Goal: Communication & Community: Share content

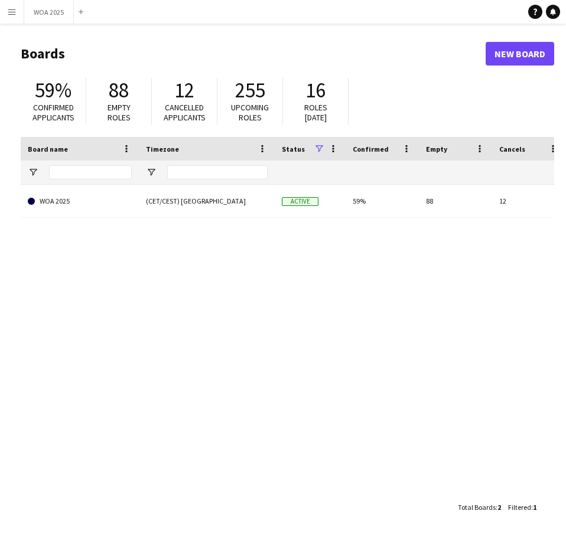
drag, startPoint x: 304, startPoint y: 272, endPoint x: 142, endPoint y: 197, distance: 178.0
click at [304, 272] on div "WOA 2025 (CET/CEST) [GEOGRAPHIC_DATA] Active 59% 88 12 Favourites" at bounding box center [287, 336] width 533 height 302
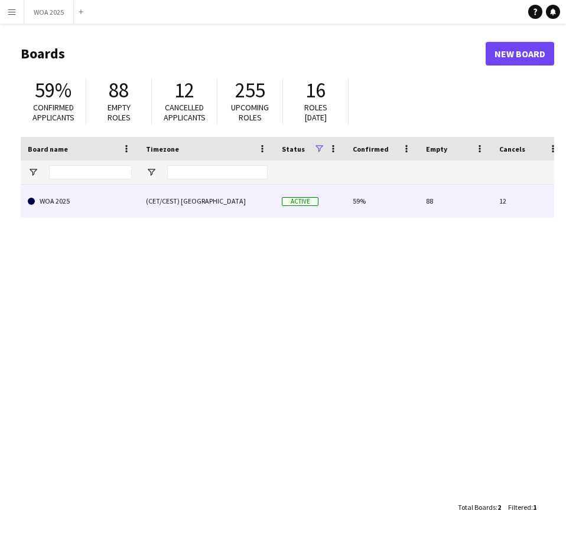
click at [126, 204] on link "WOA 2025" at bounding box center [80, 201] width 104 height 33
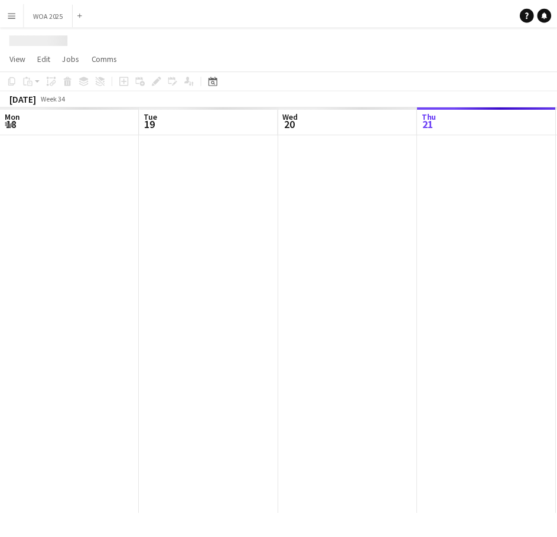
scroll to position [0, 282]
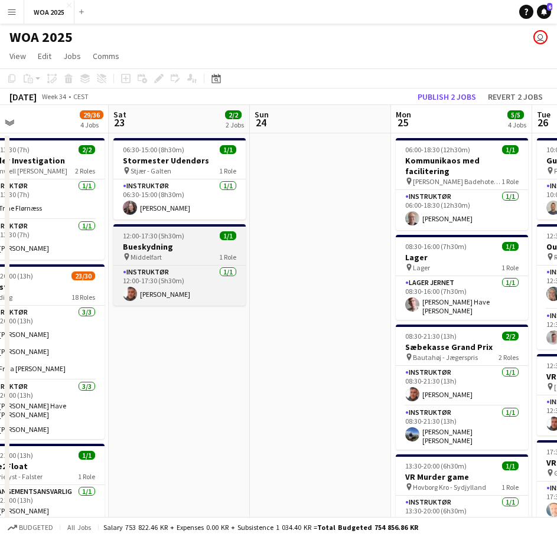
drag, startPoint x: 425, startPoint y: 259, endPoint x: 139, endPoint y: 250, distance: 285.3
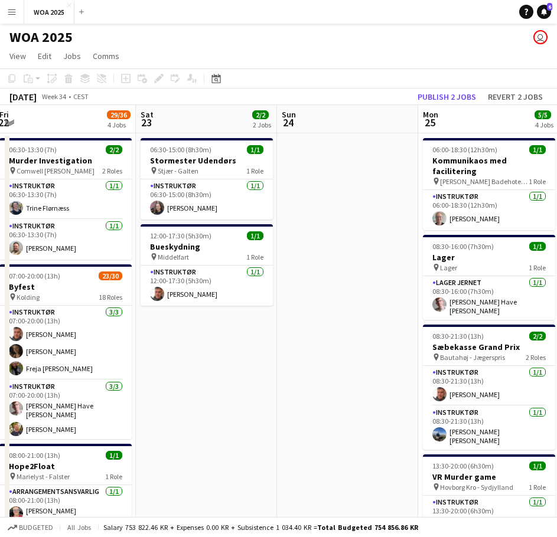
drag, startPoint x: 402, startPoint y: 250, endPoint x: 203, endPoint y: 235, distance: 199.6
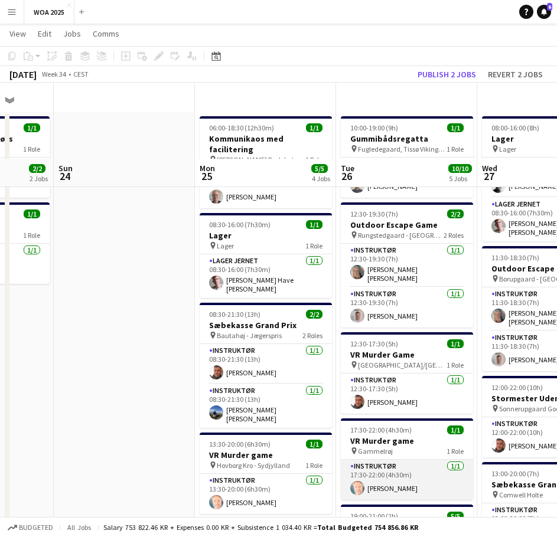
scroll to position [0, 0]
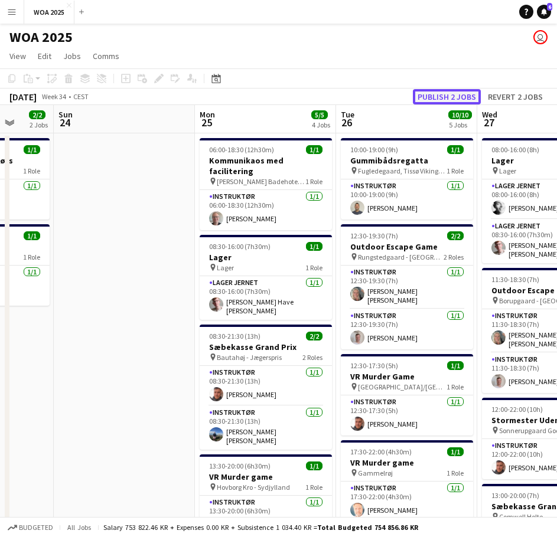
click at [439, 96] on button "Publish 2 jobs" at bounding box center [447, 96] width 68 height 15
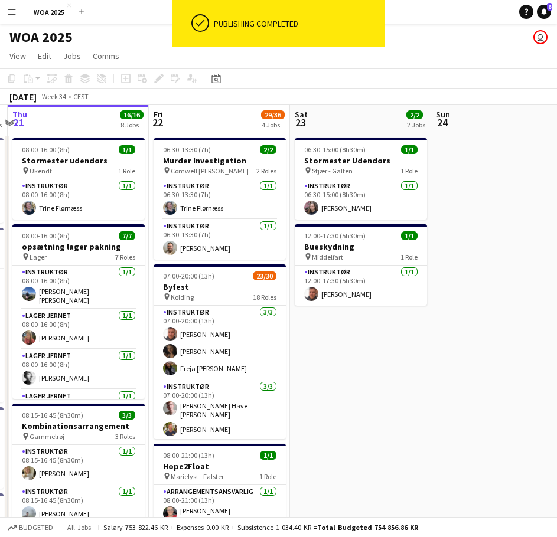
drag, startPoint x: 139, startPoint y: 283, endPoint x: 517, endPoint y: 274, distance: 377.4
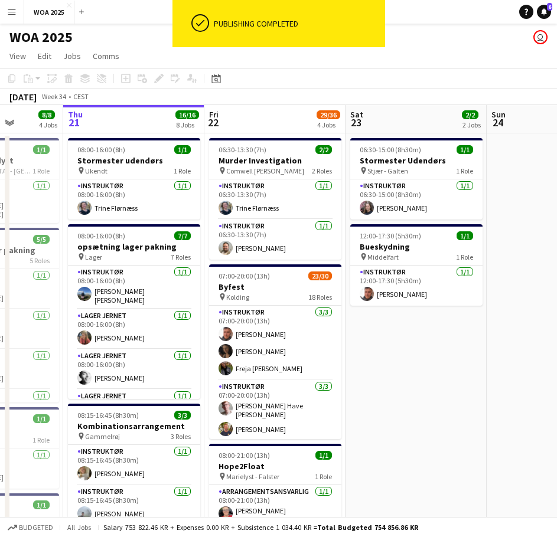
scroll to position [0, 365]
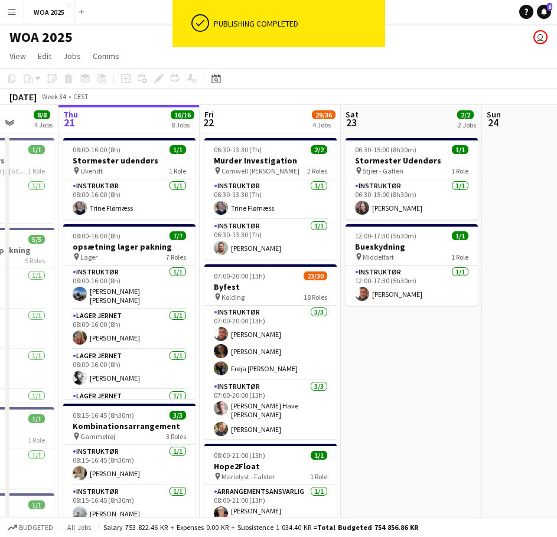
drag, startPoint x: 346, startPoint y: 323, endPoint x: 394, endPoint y: 306, distance: 50.8
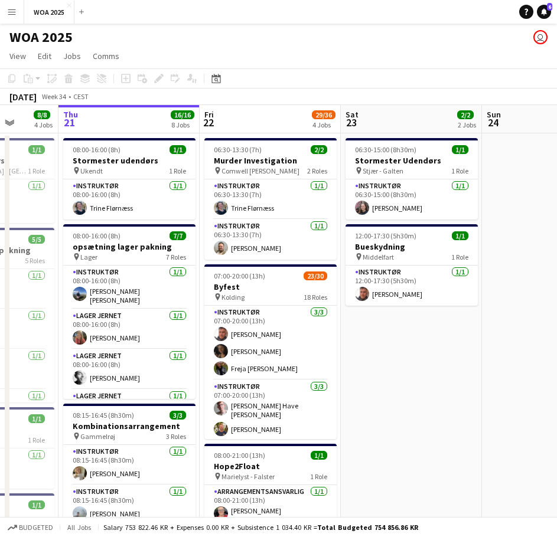
click at [9, 11] on app-icon "Menu" at bounding box center [11, 11] width 9 height 9
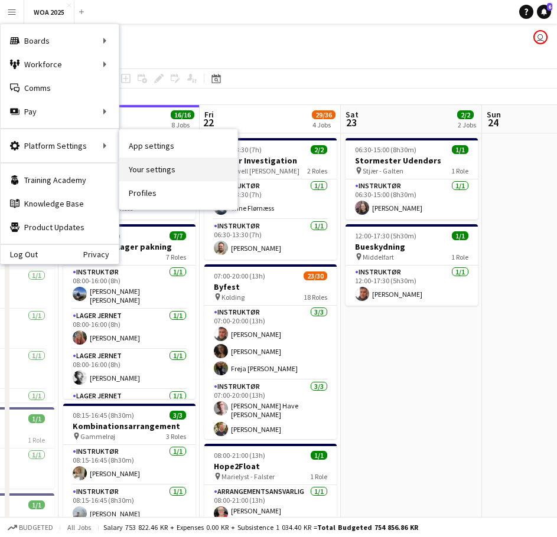
click at [145, 170] on link "Your settings" at bounding box center [178, 170] width 118 height 24
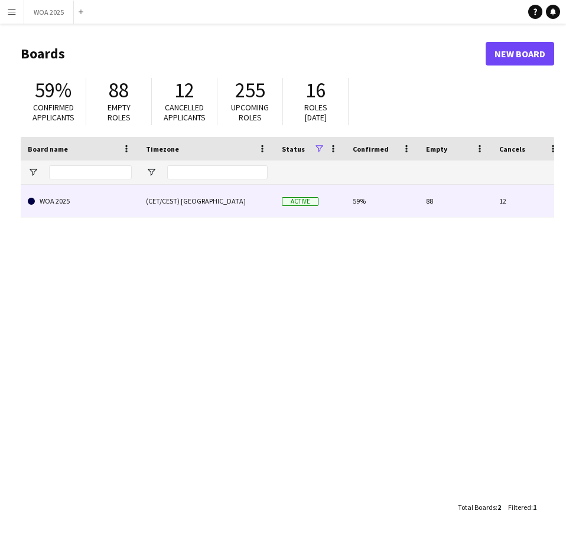
click at [115, 209] on link "WOA 2025" at bounding box center [80, 201] width 104 height 33
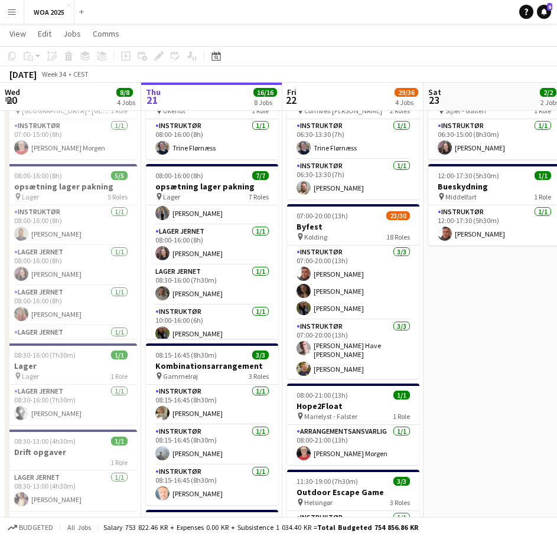
scroll to position [151, 0]
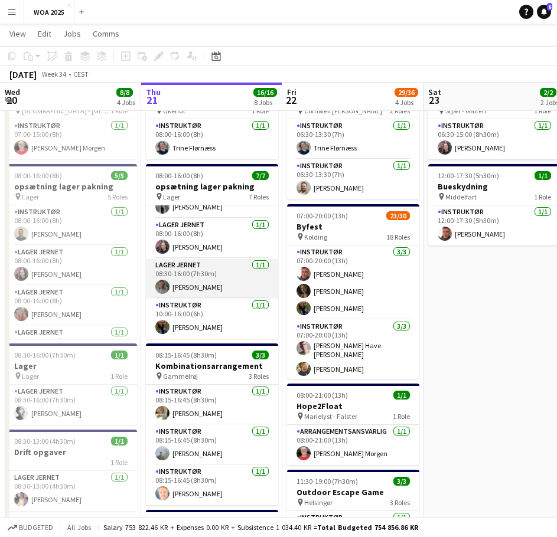
click at [204, 287] on app-card-role "Lager Jernet 1/1 08:30-16:00 (7h30m) Caroline Steenholdt Jensen" at bounding box center [212, 279] width 132 height 40
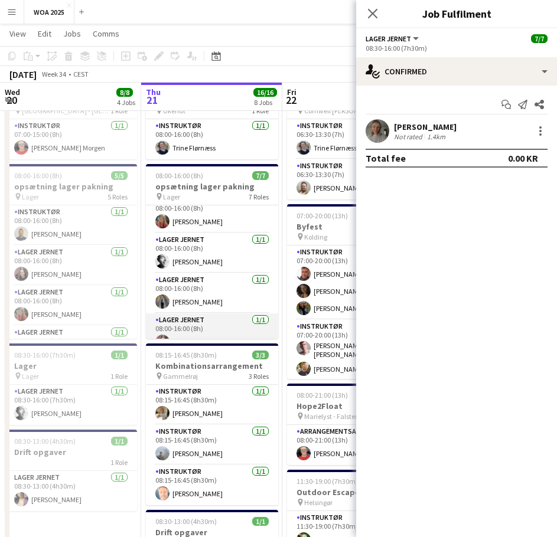
scroll to position [33, 0]
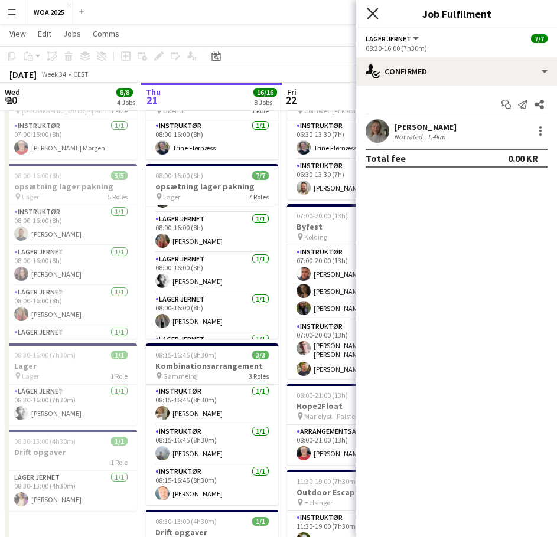
click at [378, 16] on app-icon "Close pop-in" at bounding box center [372, 13] width 17 height 17
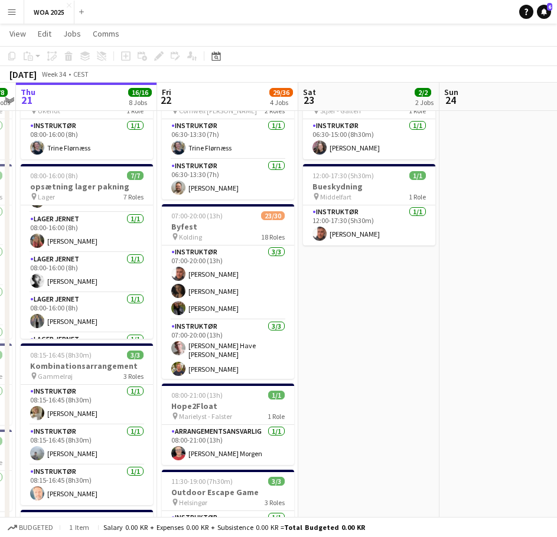
drag, startPoint x: 422, startPoint y: 315, endPoint x: 279, endPoint y: 321, distance: 143.0
click at [283, 324] on app-calendar-viewport "Mon 18 2/2 2 Jobs Tue 19 5/5 2 Jobs Wed 20 8/8 4 Jobs Thu 21 16/16 8 Jobs Fri 2…" at bounding box center [278, 482] width 557 height 990
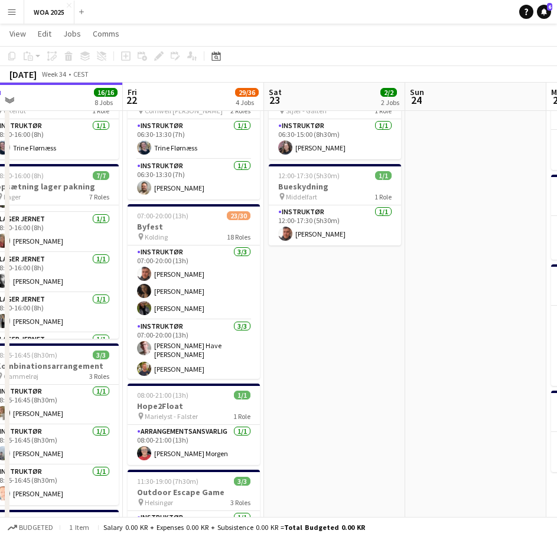
drag, startPoint x: 393, startPoint y: 280, endPoint x: 227, endPoint y: 309, distance: 167.8
click at [227, 309] on app-calendar-viewport "Mon 18 2/2 2 Jobs Tue 19 5/5 2 Jobs Wed 20 8/8 4 Jobs Thu 21 16/16 8 Jobs Fri 2…" at bounding box center [278, 482] width 557 height 990
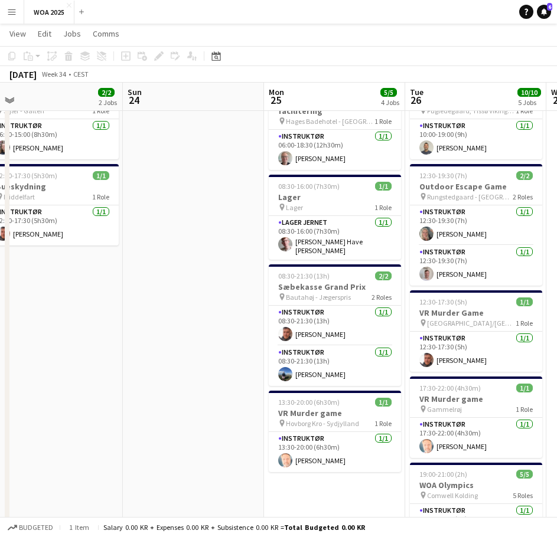
scroll to position [0, 351]
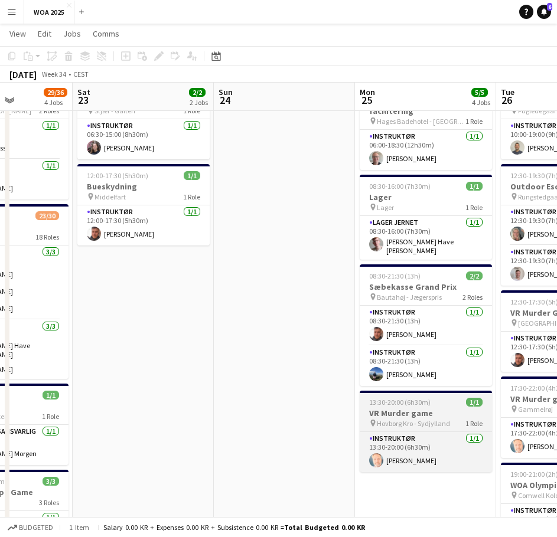
click at [422, 419] on span "Hovborg Kro - Sydjylland" at bounding box center [413, 423] width 73 height 9
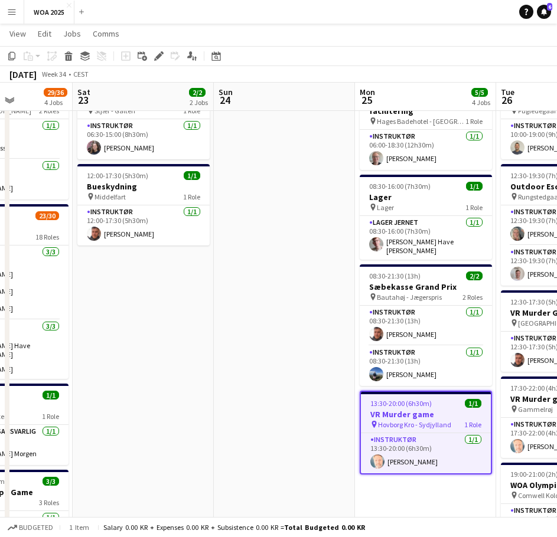
click at [429, 399] on span "13:30-20:00 (6h30m)" at bounding box center [400, 403] width 61 height 9
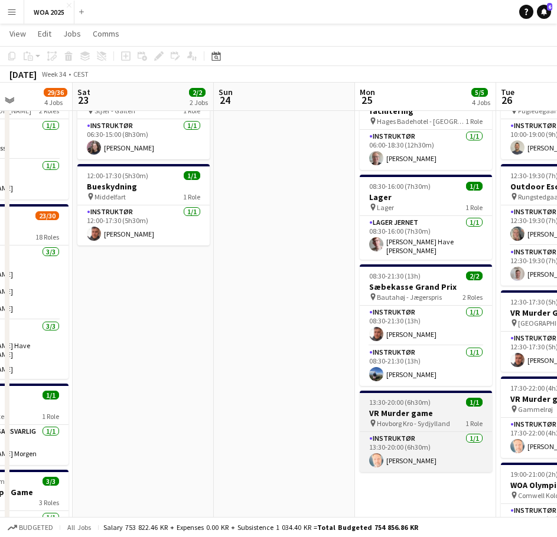
click at [430, 408] on h3 "VR Murder game" at bounding box center [426, 413] width 132 height 11
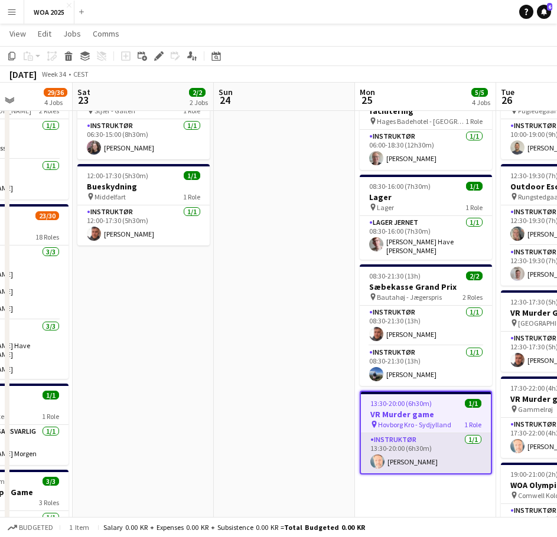
click at [435, 433] on app-card-role "Instruktør 1/1 13:30-20:00 (6h30m) Kim Babbel" at bounding box center [426, 453] width 130 height 40
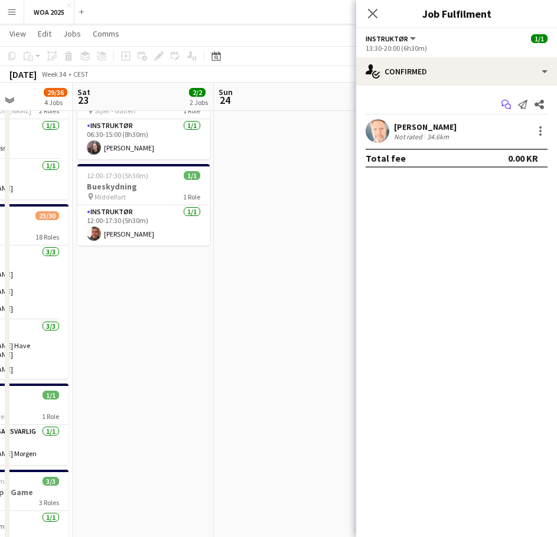
click at [508, 103] on icon at bounding box center [504, 103] width 7 height 6
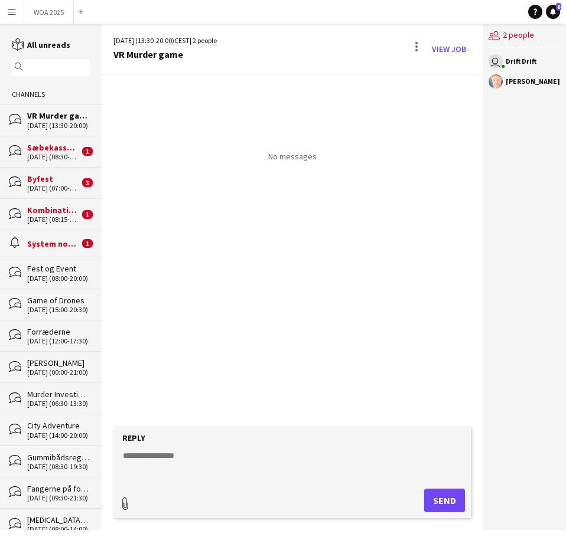
type input "**********"
click at [423, 497] on span "Upload Upload" at bounding box center [429, 499] width 51 height 14
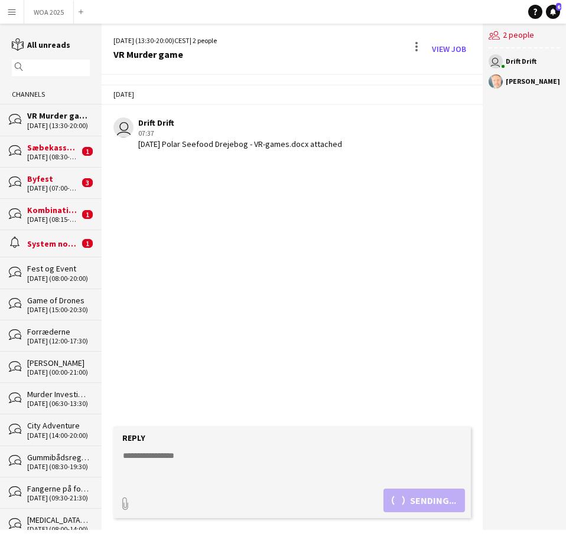
click at [56, 151] on div "Sæbekasse Grand Prix" at bounding box center [53, 147] width 52 height 11
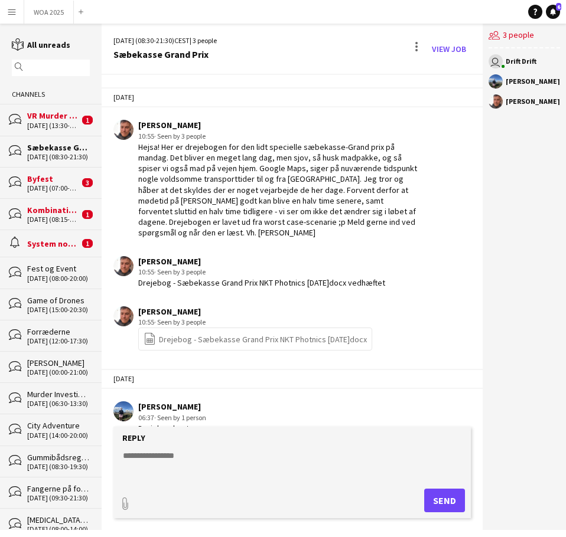
scroll to position [91, 0]
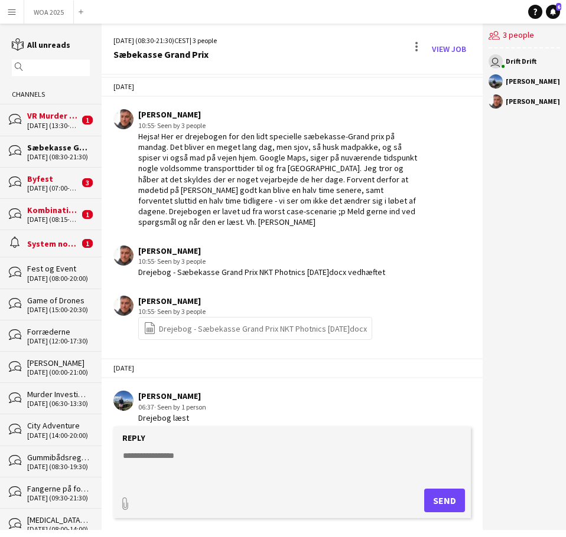
click at [38, 177] on div "Byfest" at bounding box center [53, 179] width 52 height 11
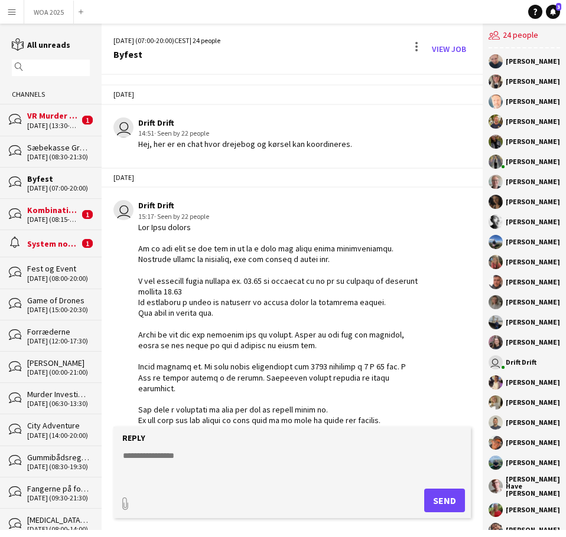
scroll to position [327, 0]
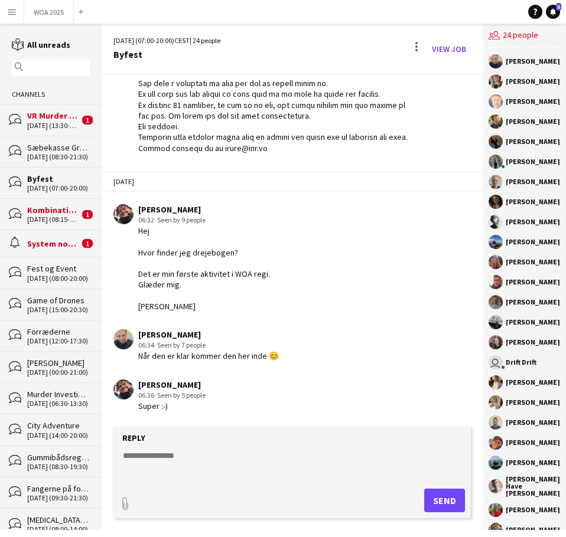
click at [32, 207] on div "Kombinationsarrangement" at bounding box center [53, 210] width 52 height 11
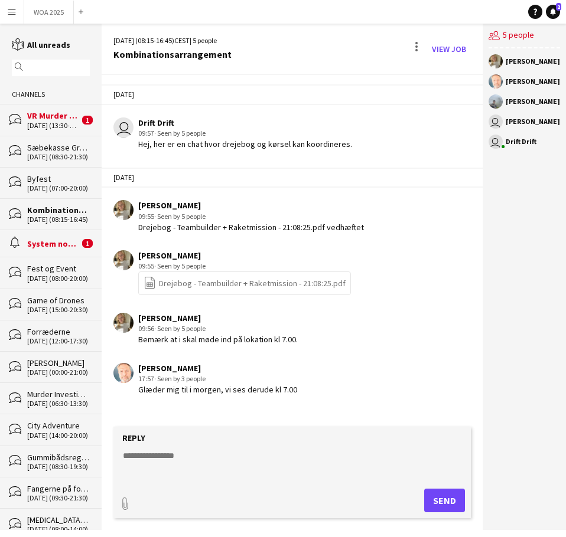
click at [41, 240] on div "System notifications" at bounding box center [53, 244] width 52 height 11
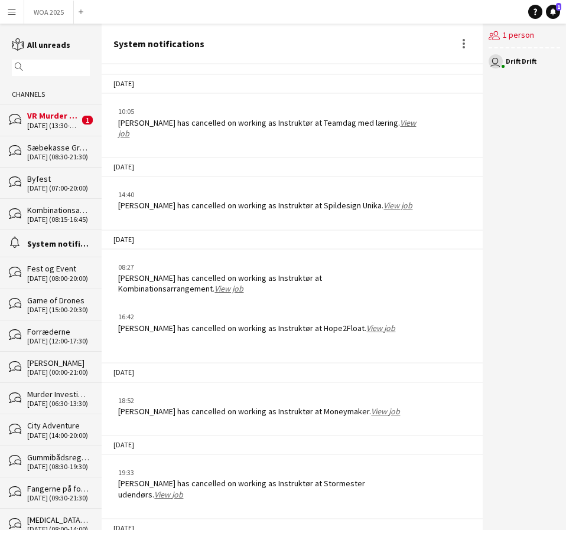
scroll to position [1457, 0]
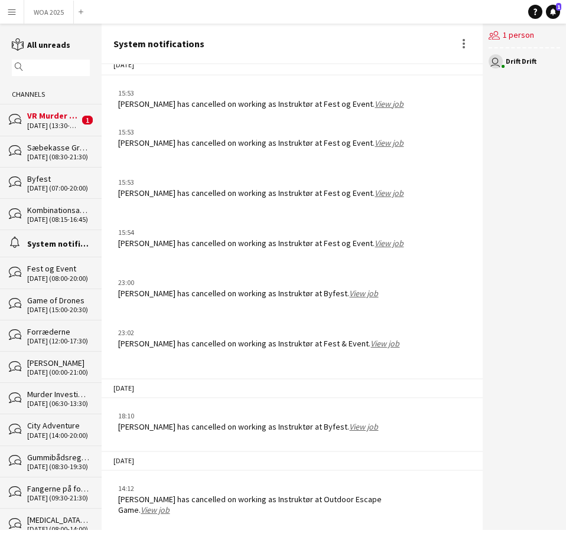
click at [47, 217] on div "21-08-2025 (08:15-16:45)" at bounding box center [58, 220] width 63 height 8
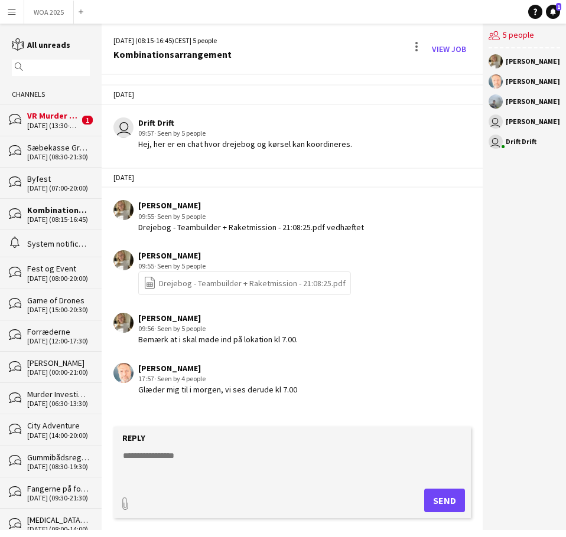
click at [41, 116] on div "VR Murder game" at bounding box center [53, 115] width 52 height 11
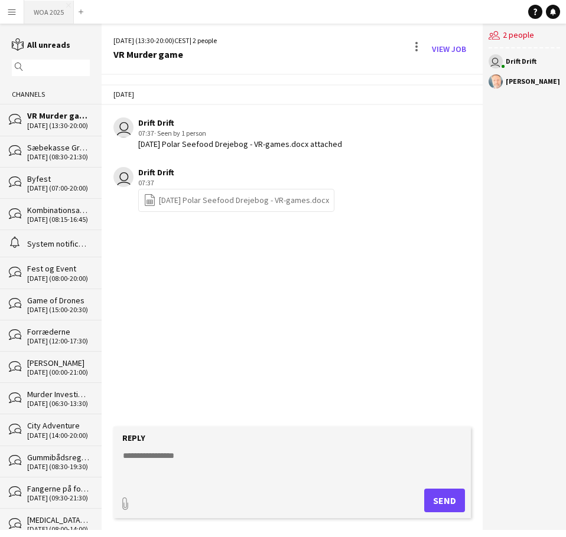
click at [44, 16] on button "WOA 2025 Close" at bounding box center [49, 12] width 50 height 23
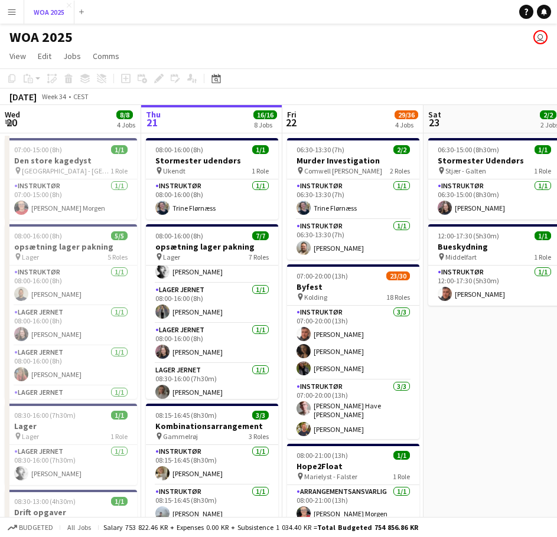
scroll to position [118, 0]
